Goal: Navigation & Orientation: Find specific page/section

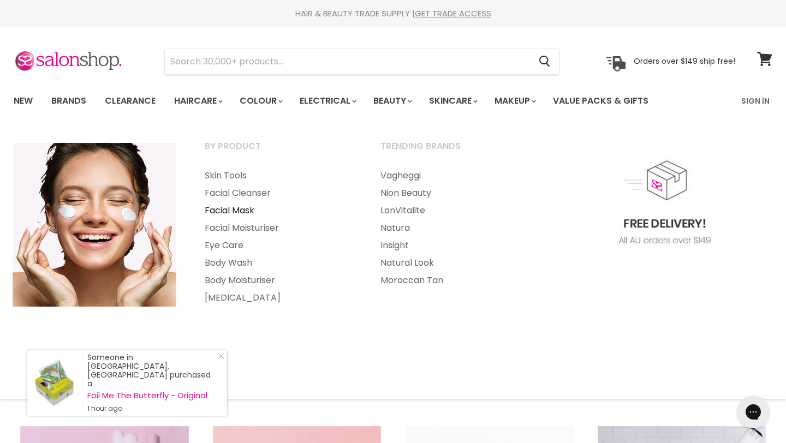
click at [251, 210] on link "Facial Mask" at bounding box center [277, 210] width 173 height 17
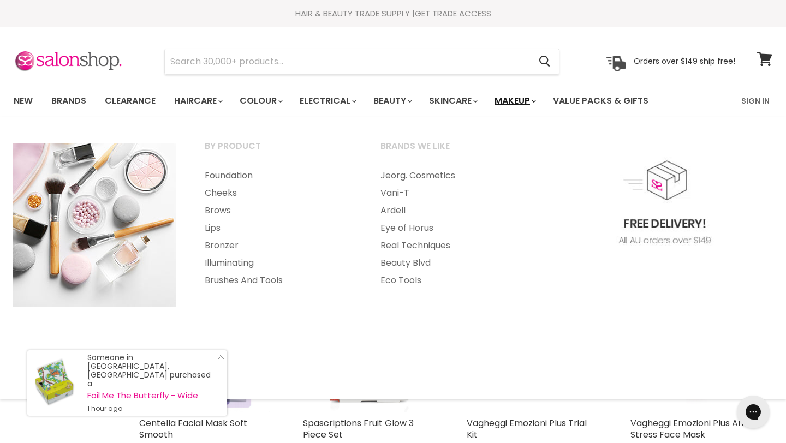
click at [537, 96] on link "Makeup" at bounding box center [514, 100] width 56 height 23
click at [247, 177] on link "Foundation" at bounding box center [277, 175] width 173 height 17
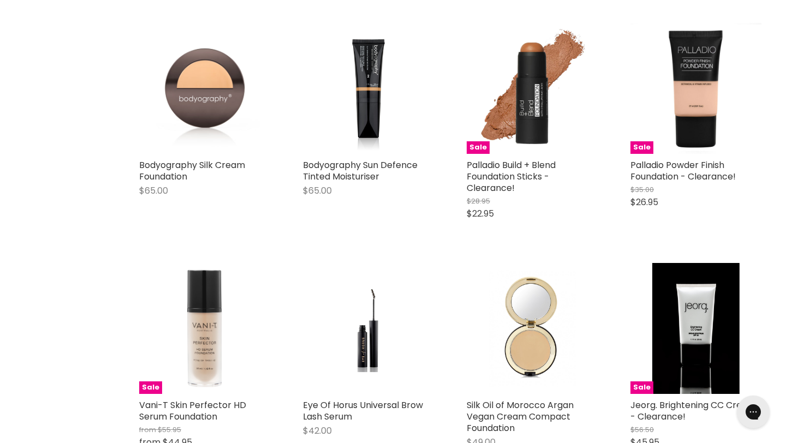
scroll to position [909, 0]
